Goal: Task Accomplishment & Management: Use online tool/utility

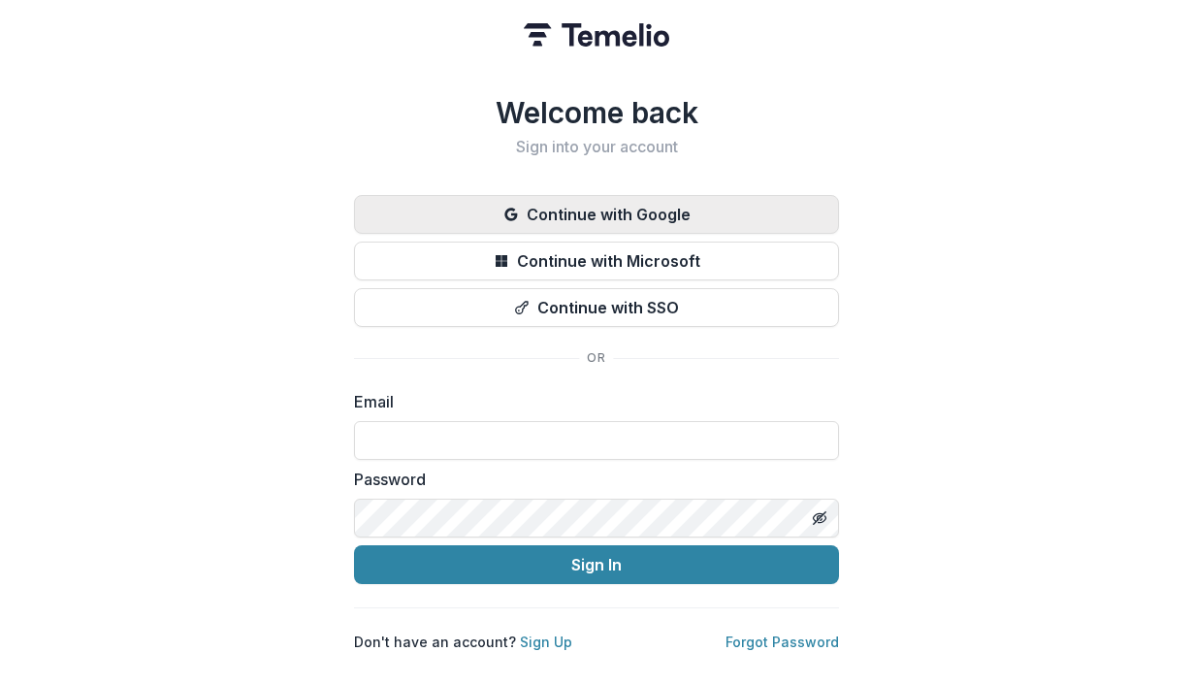
click at [711, 213] on button "Continue with Google" at bounding box center [596, 214] width 485 height 39
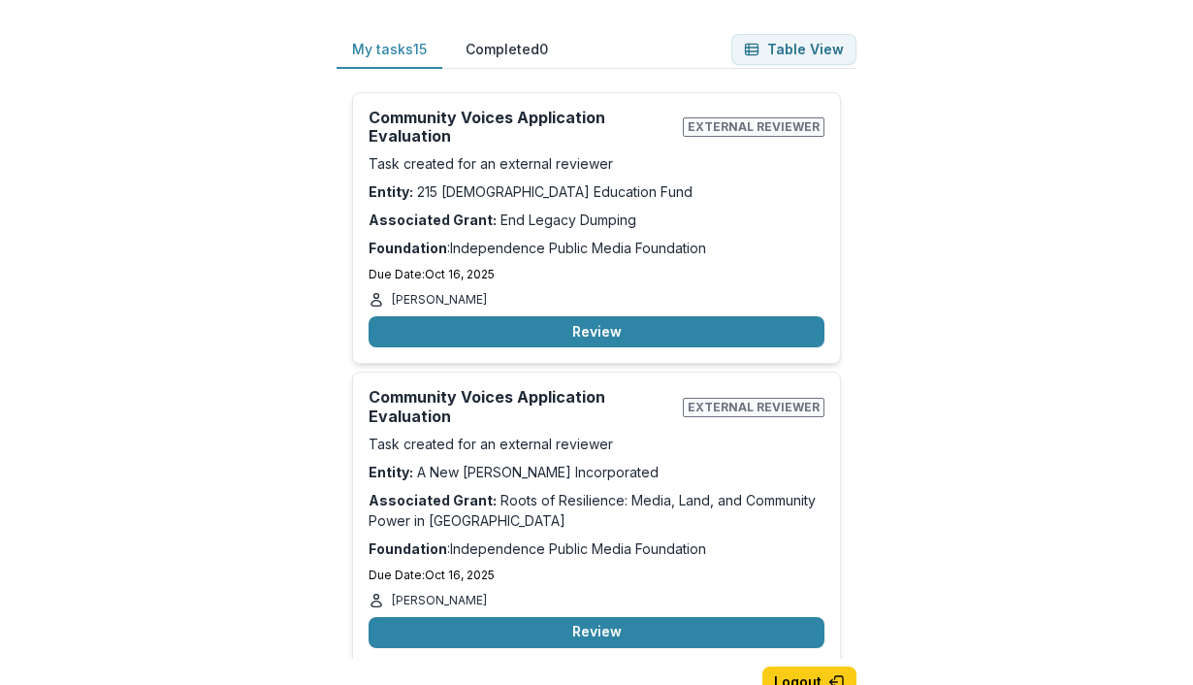
click at [920, 260] on div "My tasks 15 Completed 0 Table View Community Voices Application Evaluation Exte…" at bounding box center [596, 342] width 1193 height 685
click at [684, 277] on p "Due Date: [DATE]" at bounding box center [597, 274] width 456 height 17
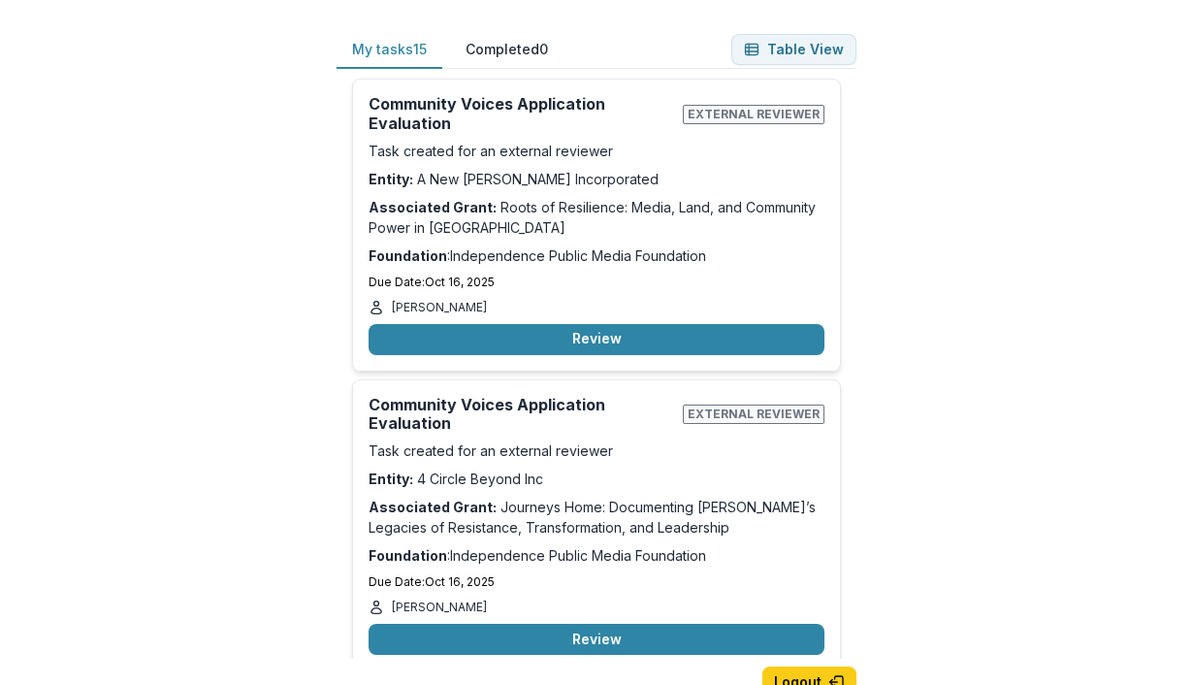
scroll to position [297, 0]
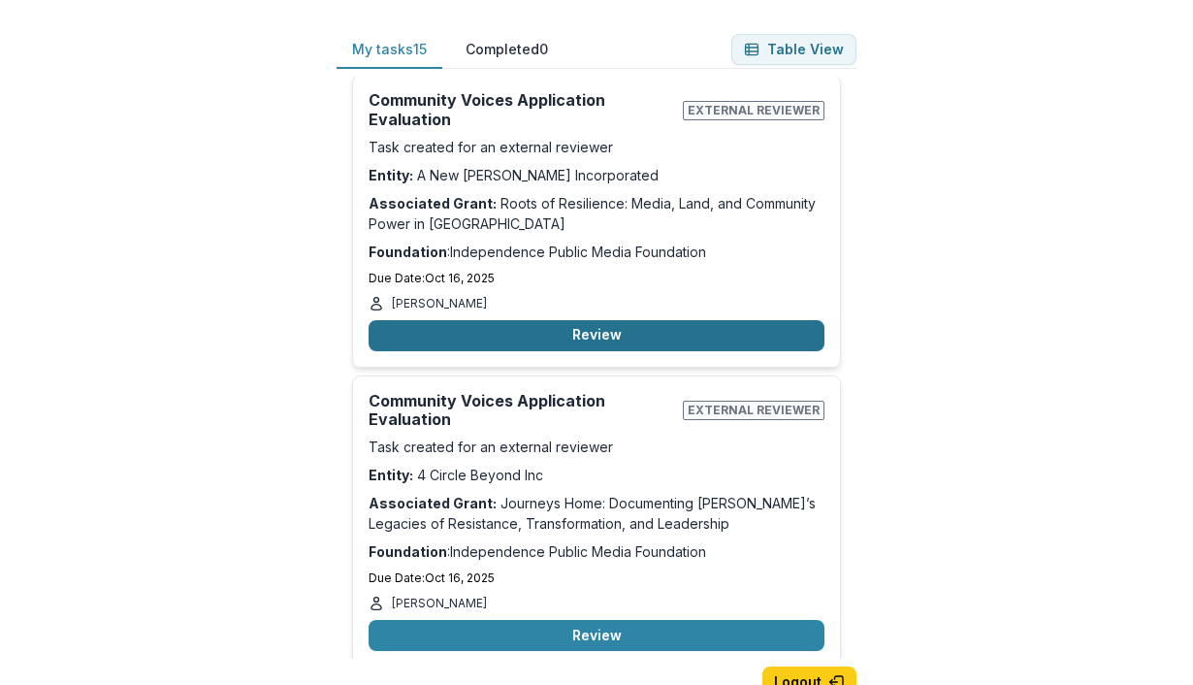
click at [635, 337] on button "Review" at bounding box center [597, 335] width 456 height 31
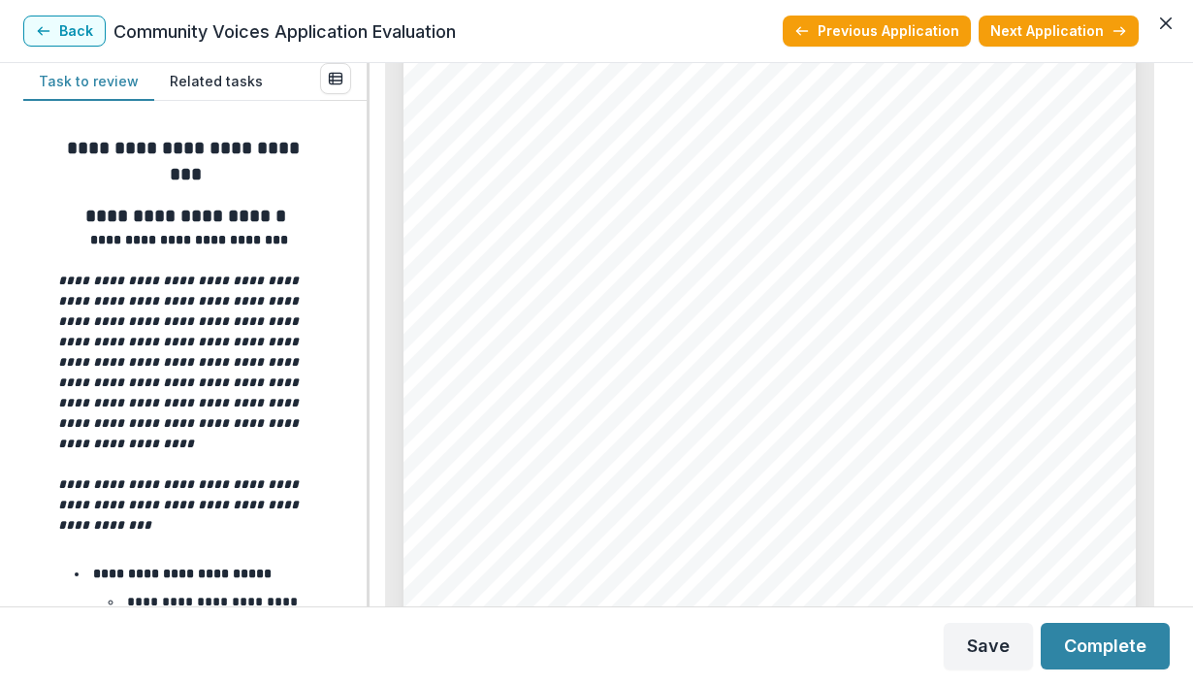
scroll to position [9768, 0]
click at [1171, 30] on button "Close" at bounding box center [1166, 23] width 31 height 31
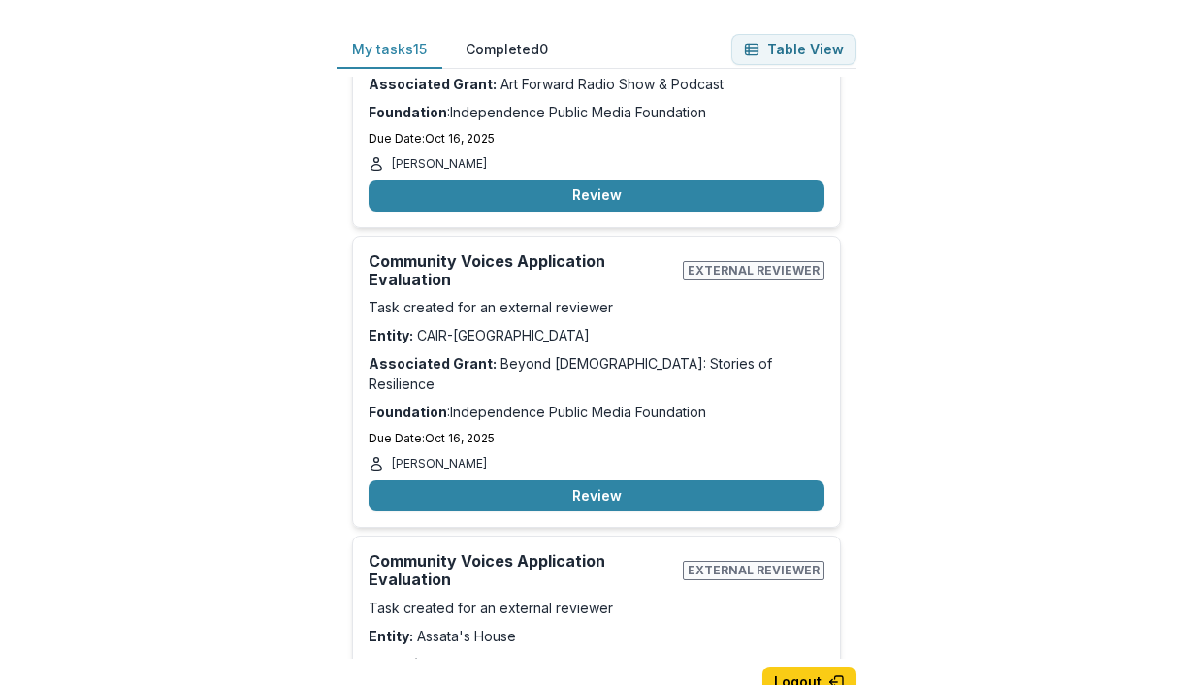
scroll to position [1297, 0]
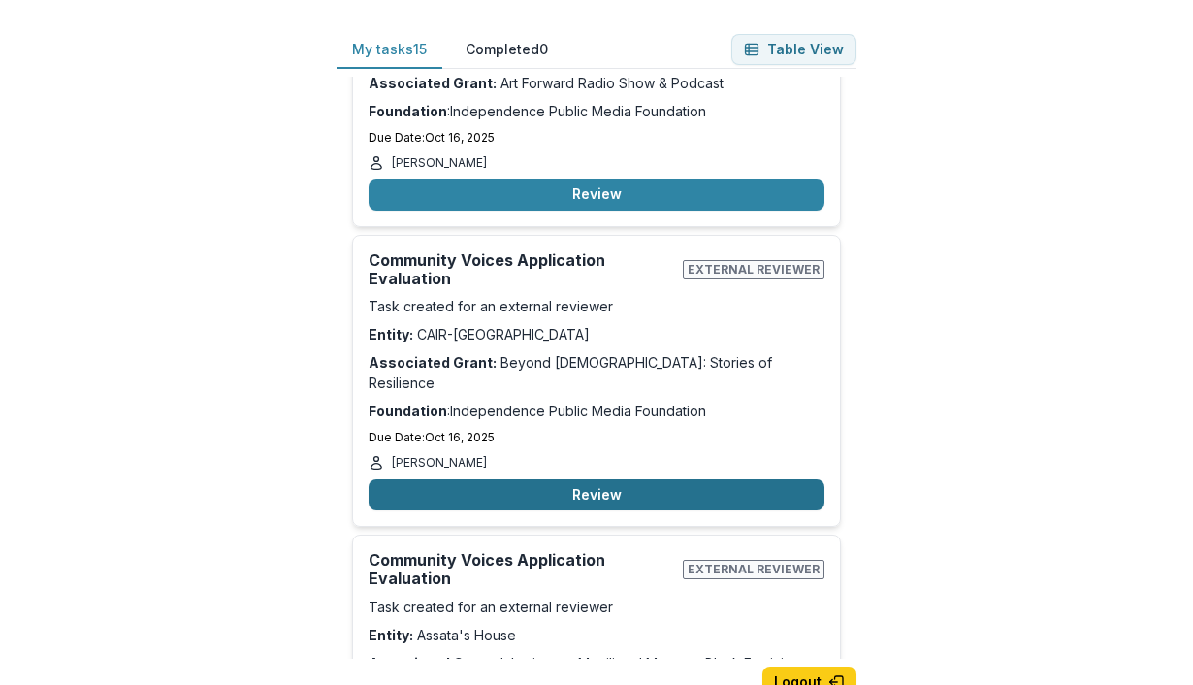
click at [657, 484] on button "Review" at bounding box center [597, 494] width 456 height 31
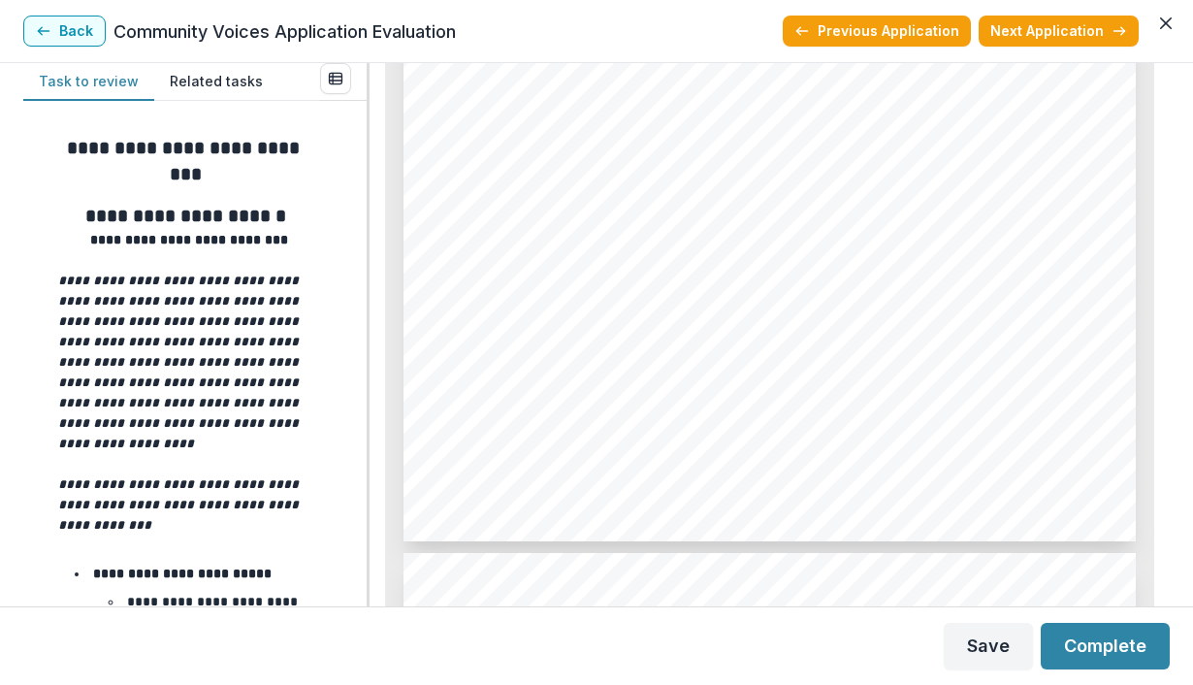
scroll to position [9221, 0]
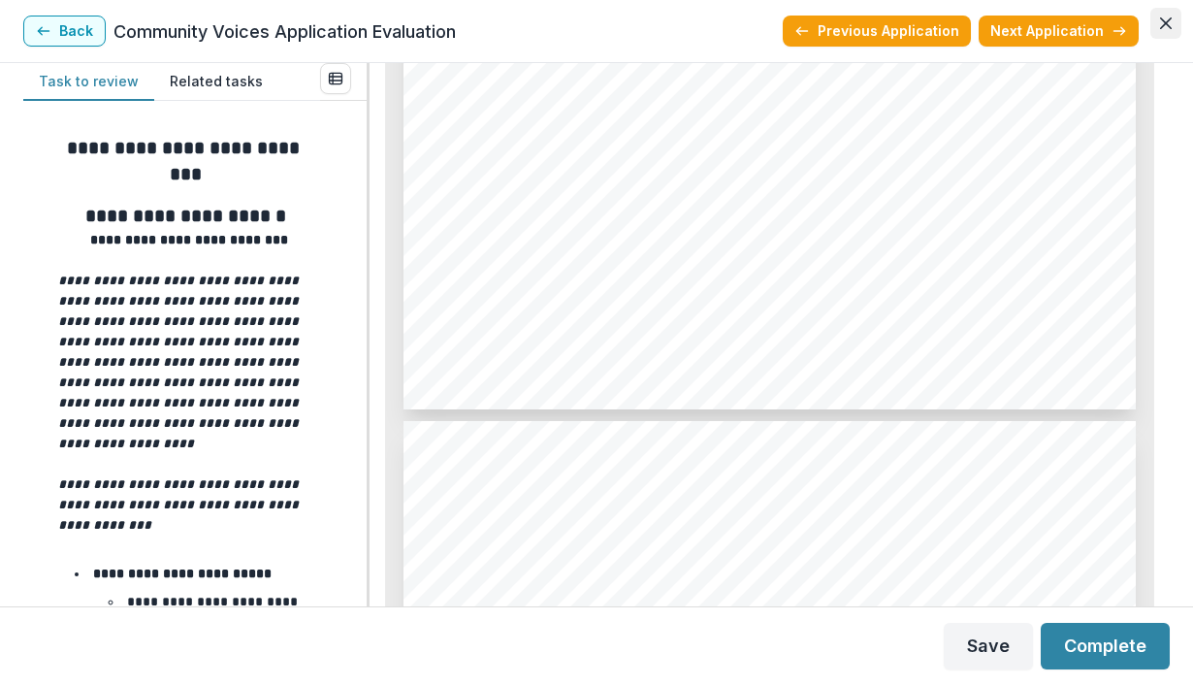
click at [1178, 21] on button "Close" at bounding box center [1166, 23] width 31 height 31
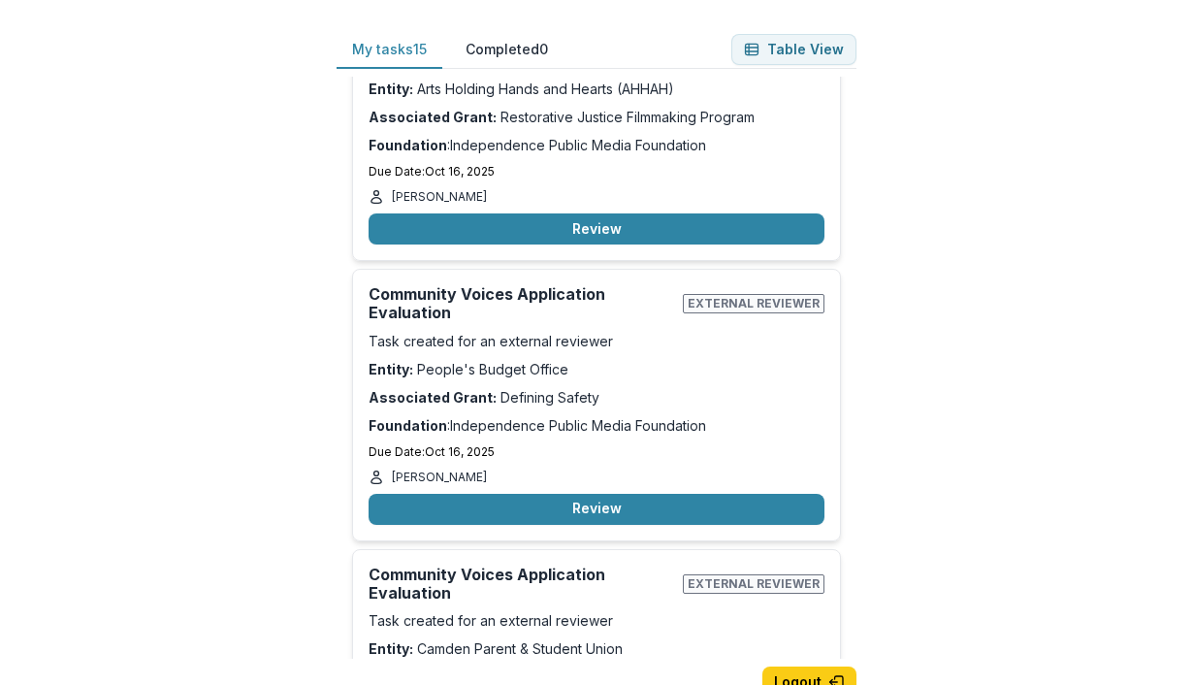
scroll to position [2305, 0]
